Goal: Task Accomplishment & Management: Manage account settings

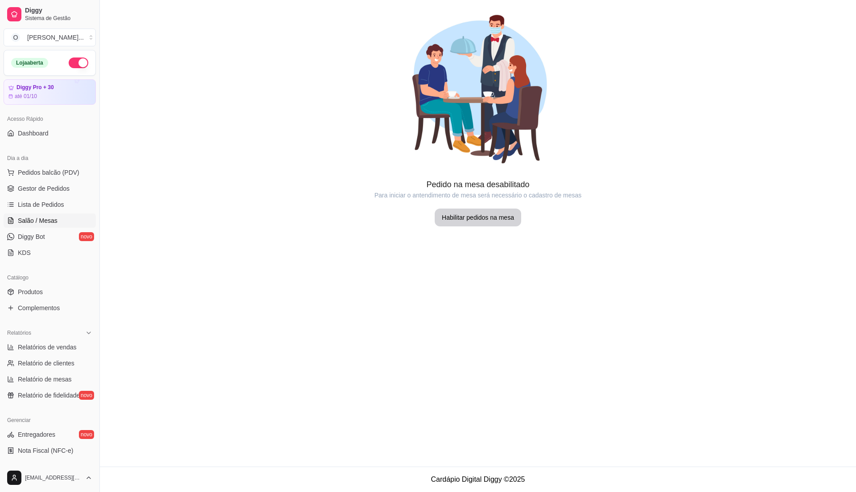
scroll to position [31, 0]
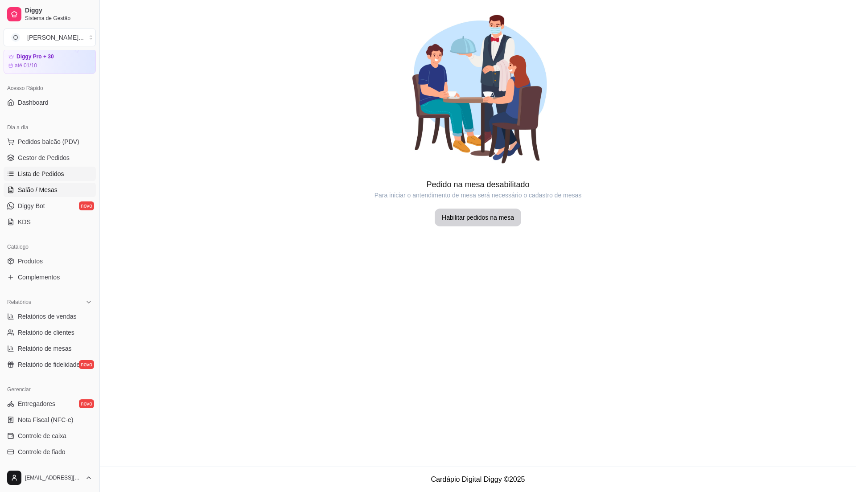
click at [62, 167] on ul "Pedidos balcão (PDV) Gestor de Pedidos Lista de Pedidos Salão / Mesas Diggy Bot…" at bounding box center [50, 182] width 92 height 95
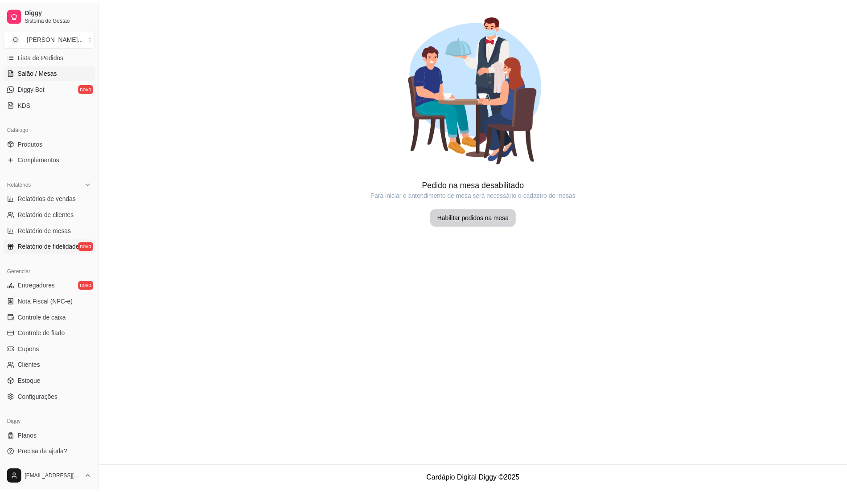
scroll to position [150, 0]
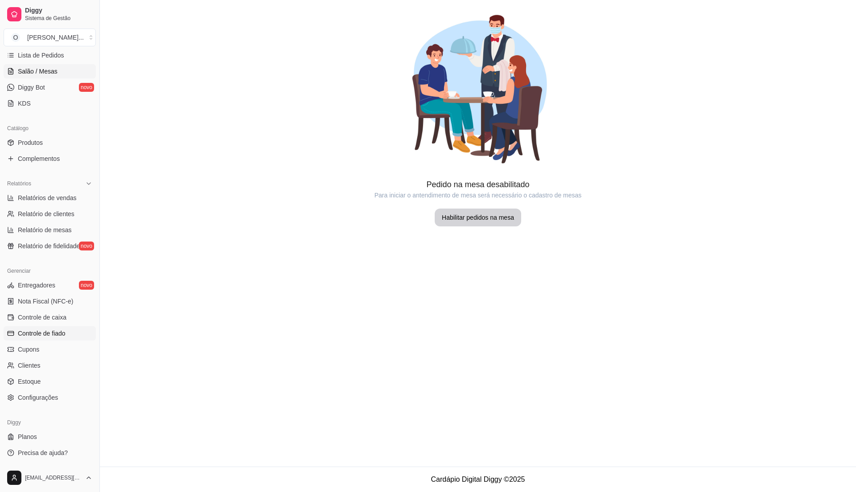
click at [40, 335] on span "Controle de fiado" at bounding box center [42, 333] width 48 height 9
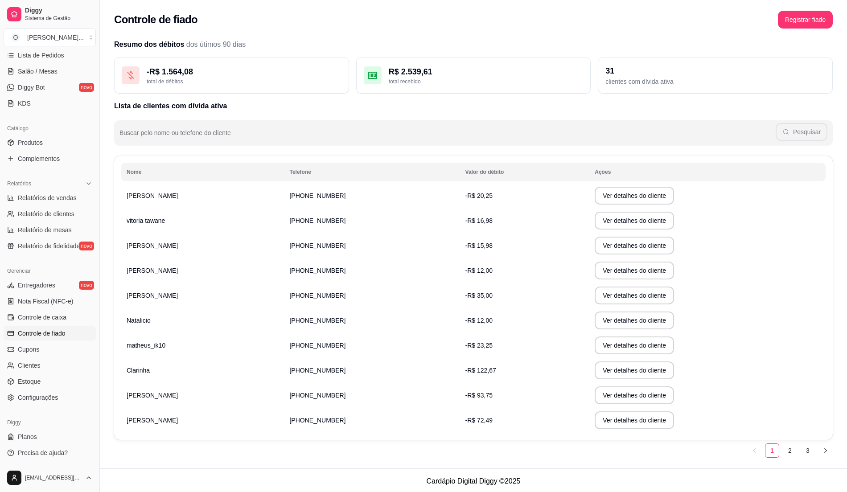
click at [222, 45] on span "dos útimos 90 dias" at bounding box center [215, 45] width 59 height 8
click at [725, 74] on div "31" at bounding box center [716, 71] width 220 height 12
click at [643, 77] on div "clientes com dívida ativa" at bounding box center [716, 81] width 220 height 9
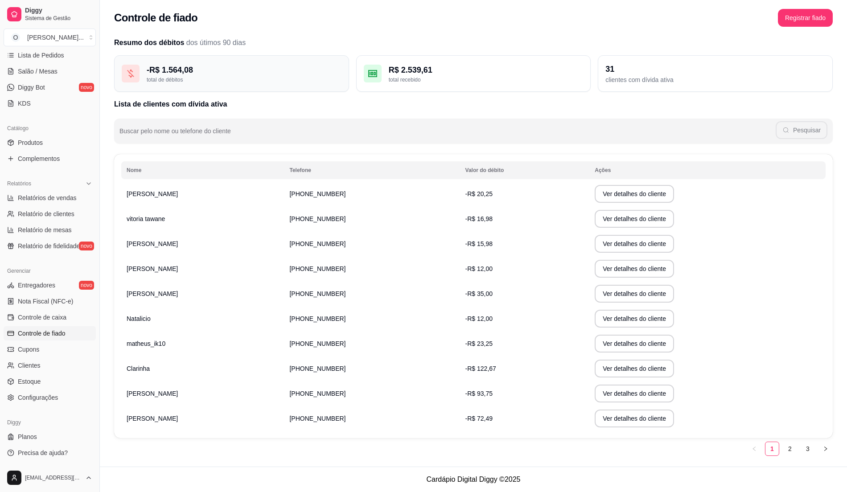
click at [281, 86] on div "- R$ 1.564,08 total de débitos" at bounding box center [231, 73] width 235 height 37
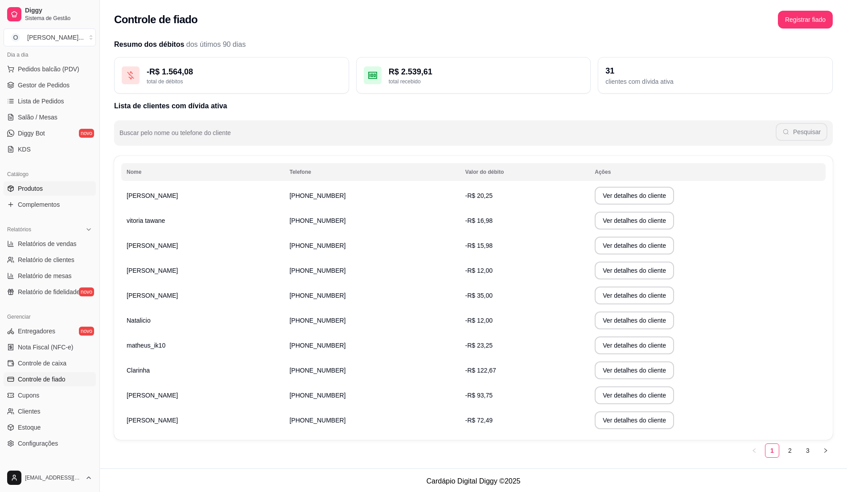
scroll to position [0, 0]
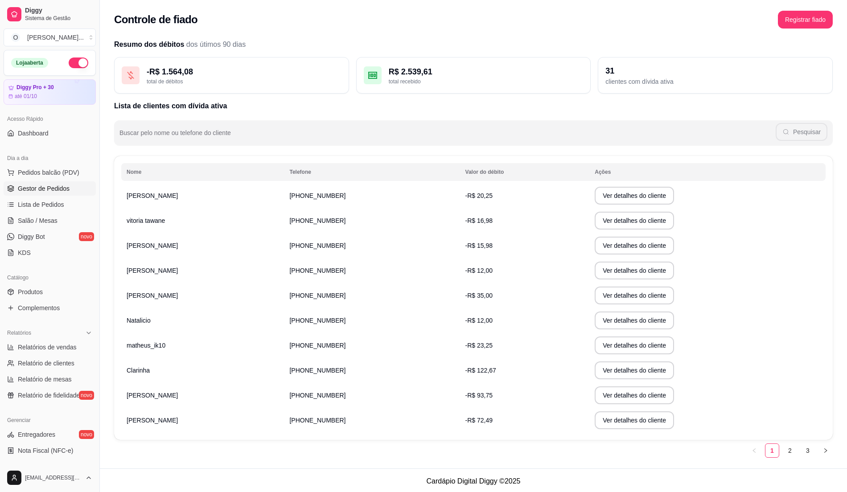
click at [43, 191] on span "Gestor de Pedidos" at bounding box center [44, 188] width 52 height 9
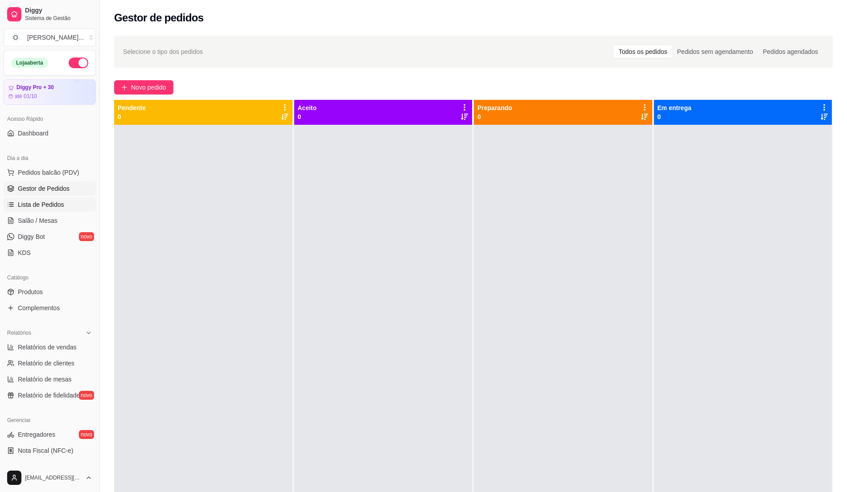
click at [41, 205] on span "Lista de Pedidos" at bounding box center [41, 204] width 46 height 9
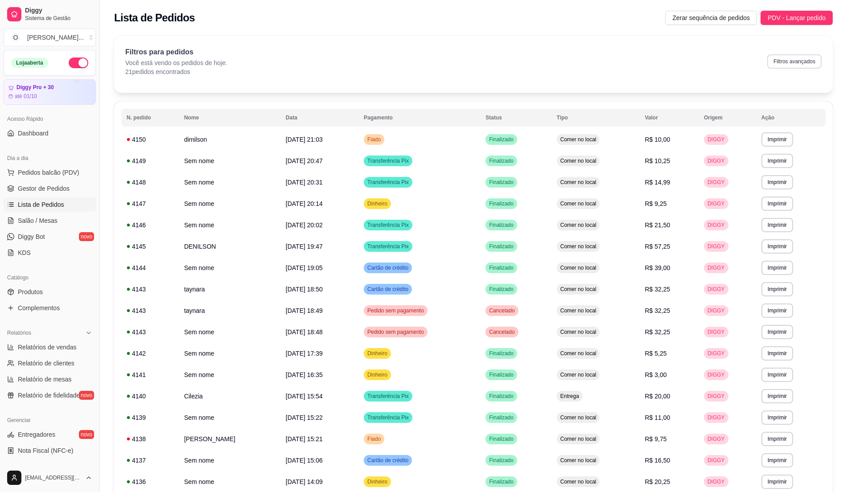
click at [797, 65] on button "Filtros avançados" at bounding box center [795, 61] width 54 height 14
select select "0"
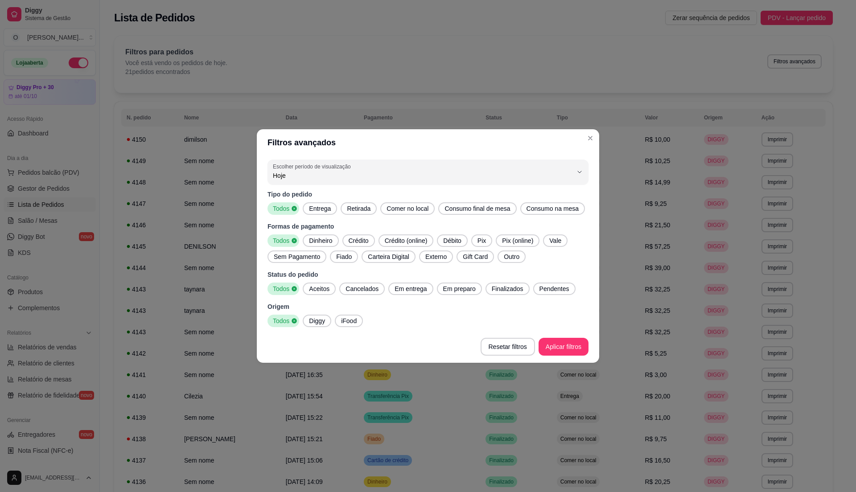
click at [338, 240] on div "Dinheiro" at bounding box center [321, 241] width 36 height 12
click at [354, 240] on span "Crédito" at bounding box center [358, 240] width 27 height 9
click at [418, 238] on span "Crédito (online)" at bounding box center [409, 240] width 50 height 9
click at [429, 241] on span "Crédito (online)" at bounding box center [407, 240] width 48 height 9
click at [445, 243] on span "Débito" at bounding box center [454, 240] width 25 height 9
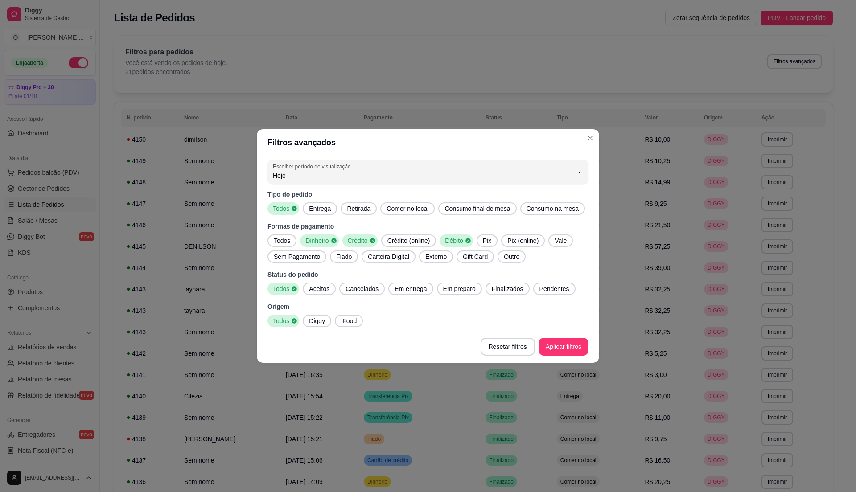
click at [482, 243] on span "Pix" at bounding box center [487, 240] width 16 height 9
click at [503, 291] on span "Finalizados" at bounding box center [507, 289] width 39 height 9
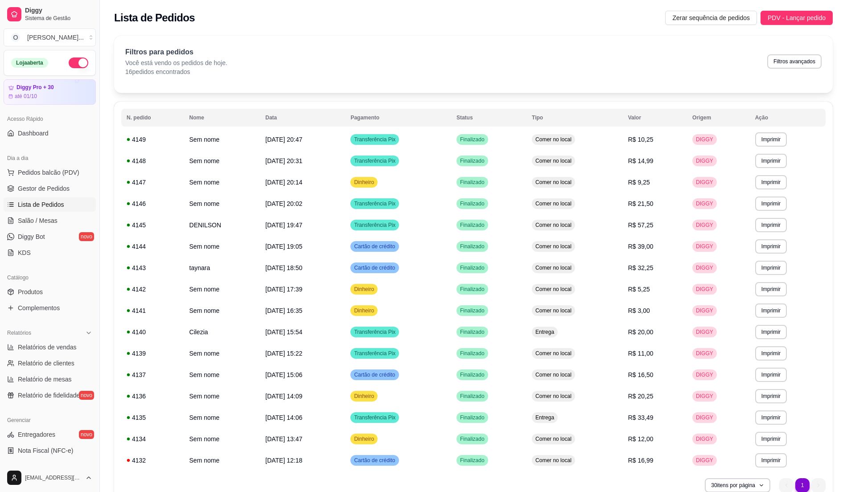
click at [530, 57] on div "Filtros para pedidos Você está vendo os pedidos de hoje. 16 pedidos encontrados…" at bounding box center [473, 61] width 697 height 29
click at [71, 348] on span "Relatórios de vendas" at bounding box center [47, 347] width 59 height 9
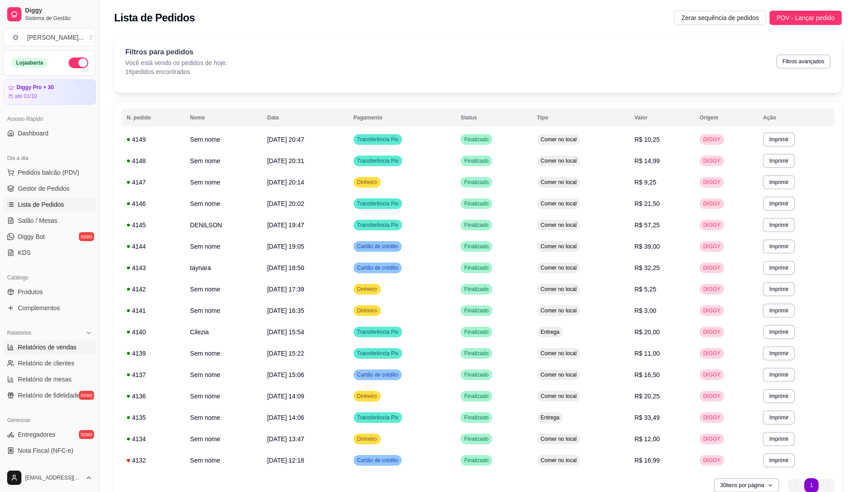
select select "ALL"
select select "0"
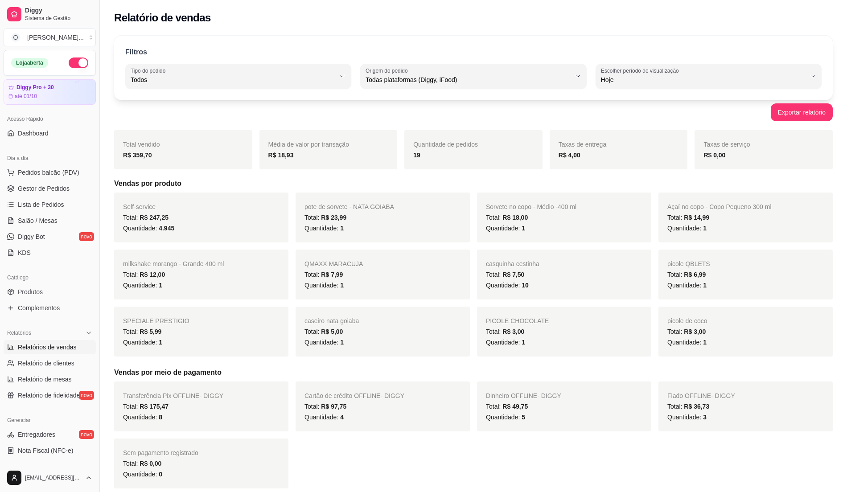
drag, startPoint x: 525, startPoint y: 175, endPoint x: 686, endPoint y: 300, distance: 203.4
click at [686, 300] on div "Total vendido R$ 359,70 Média de valor por transação R$ 18,93 Quantidade de ped…" at bounding box center [473, 309] width 719 height 359
click at [754, 340] on div "Quantidade: 1" at bounding box center [746, 342] width 157 height 11
click at [543, 324] on div "PICOLE CHOCOLATE Total: R$ 3,00 Quantidade: 1" at bounding box center [564, 332] width 174 height 50
click at [349, 341] on div "Quantidade: 1" at bounding box center [383, 342] width 157 height 11
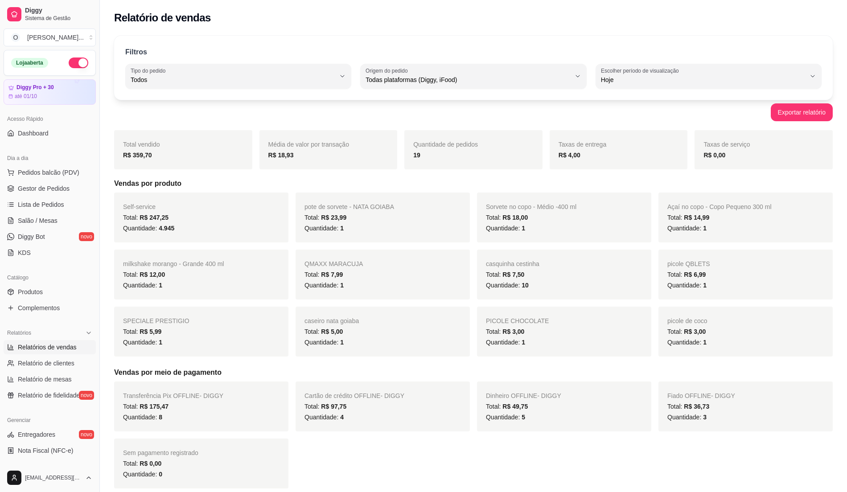
click at [144, 343] on span "Quantidade: 1" at bounding box center [142, 342] width 39 height 7
click at [129, 286] on span "Quantidade: 1" at bounding box center [142, 285] width 39 height 7
click at [369, 282] on div "Quantidade: 1" at bounding box center [383, 285] width 157 height 11
click at [559, 275] on div "Total: R$ 7,50" at bounding box center [564, 274] width 157 height 11
click at [54, 184] on link "Gestor de Pedidos" at bounding box center [50, 189] width 92 height 14
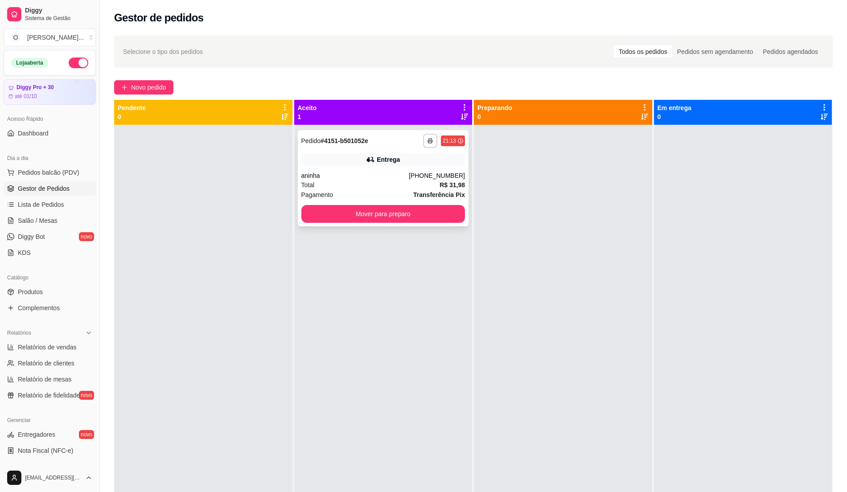
click at [376, 191] on div "Pagamento Transferência Pix" at bounding box center [384, 195] width 164 height 10
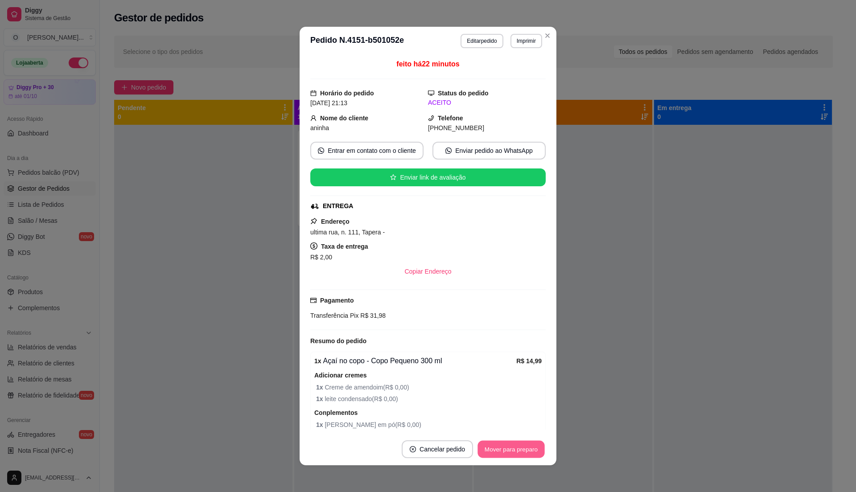
click at [502, 456] on button "Mover para preparo" at bounding box center [511, 449] width 67 height 17
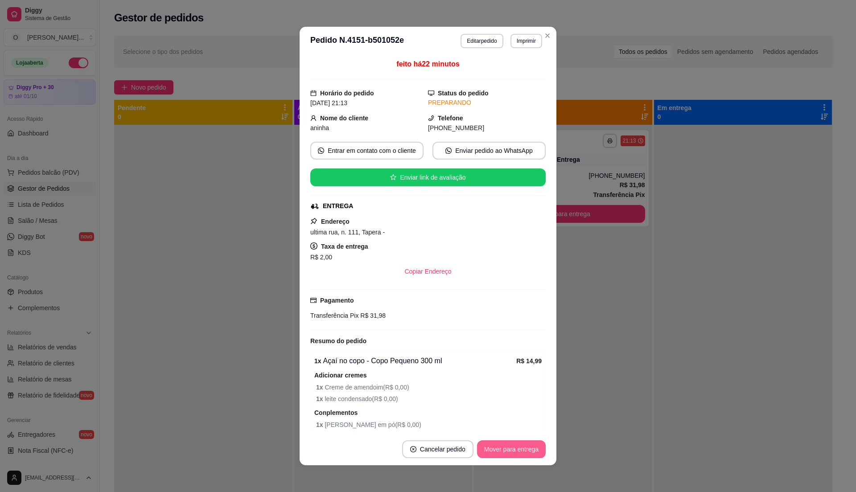
click at [504, 452] on button "Mover para entrega" at bounding box center [511, 450] width 69 height 18
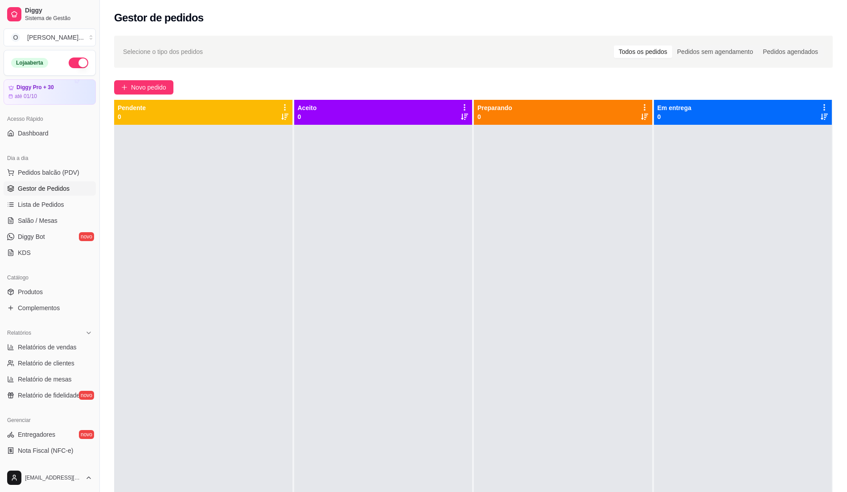
click at [74, 66] on button "button" at bounding box center [79, 63] width 20 height 11
